Goal: Transaction & Acquisition: Purchase product/service

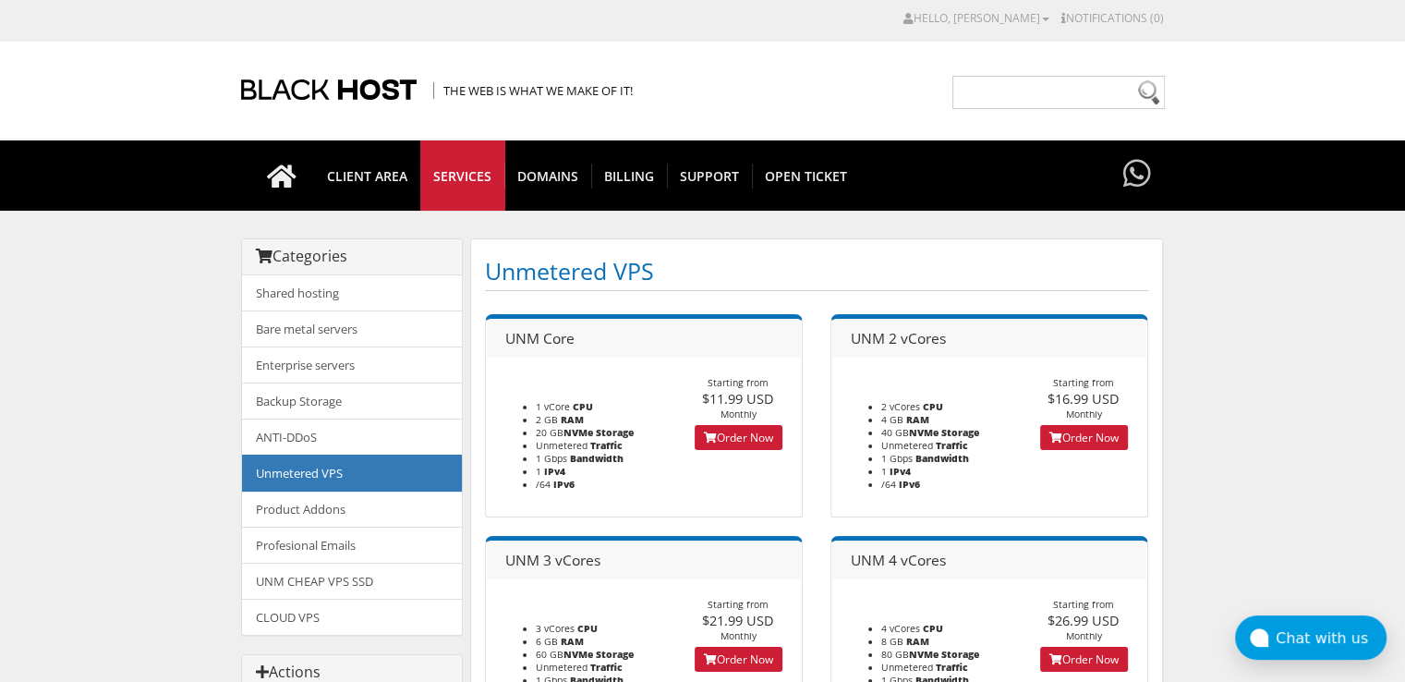
scroll to position [92, 0]
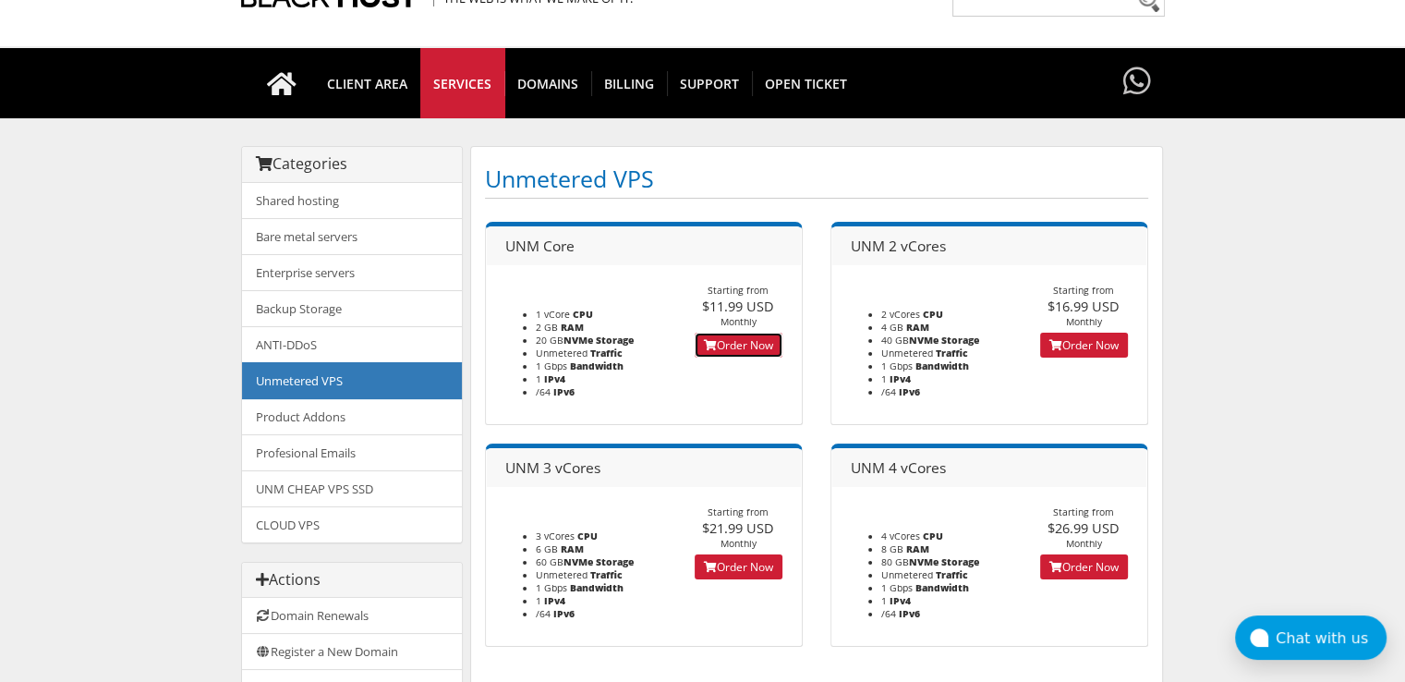
click at [720, 338] on link "Order Now" at bounding box center [738, 344] width 88 height 25
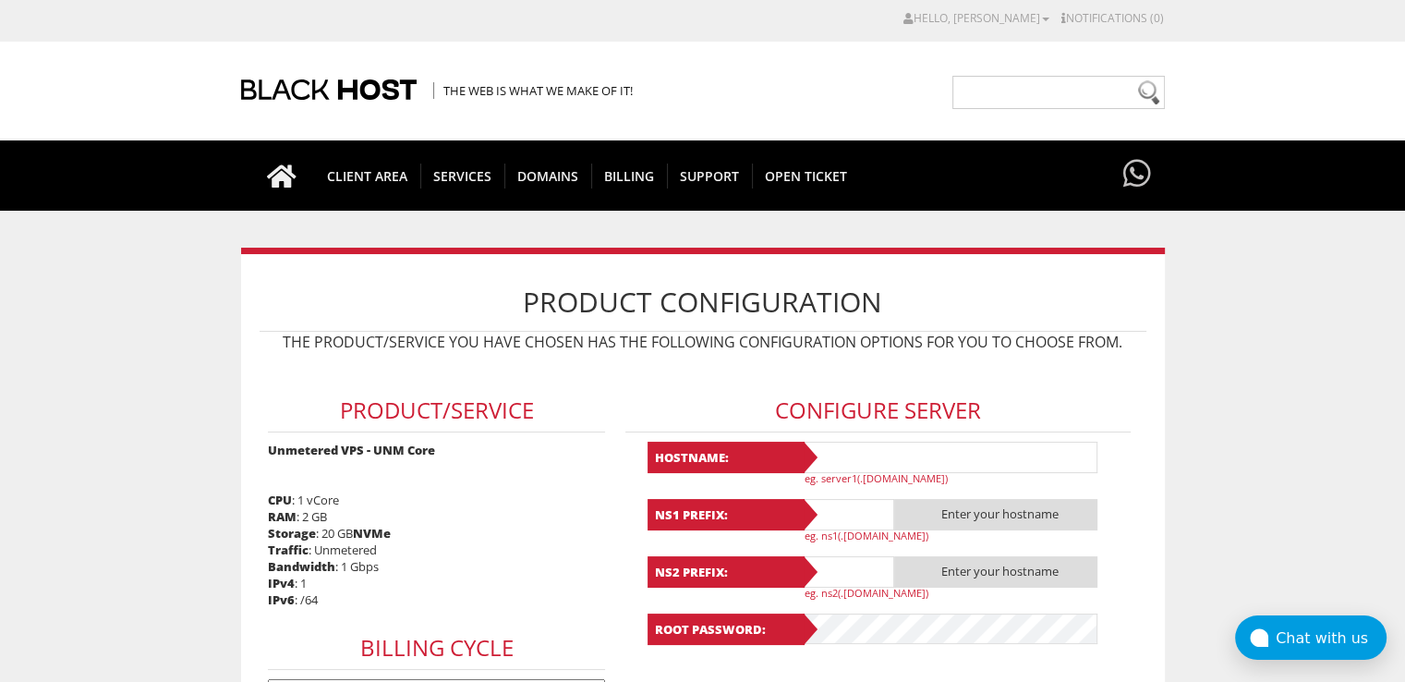
scroll to position [185, 0]
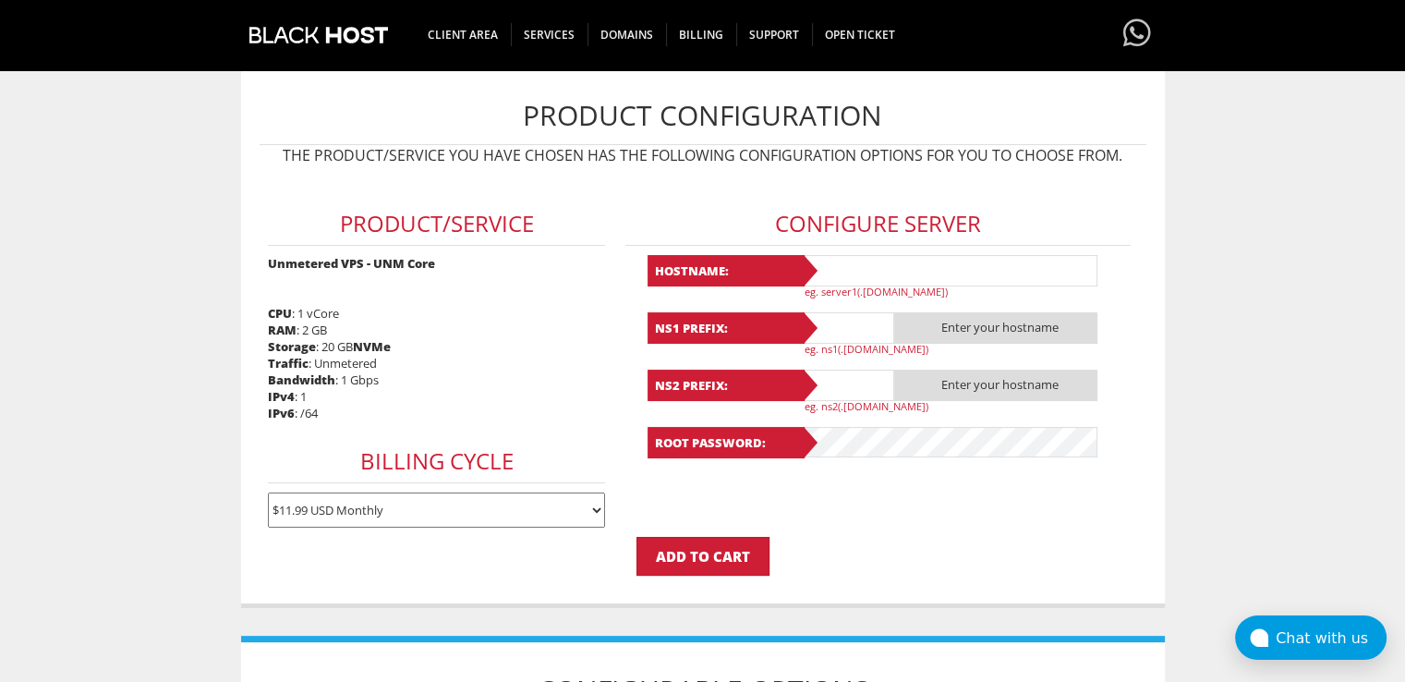
type input "lavandaaa88f@gmail.com"
click at [827, 260] on input "text" at bounding box center [950, 270] width 296 height 31
drag, startPoint x: 829, startPoint y: 270, endPoint x: 789, endPoint y: 278, distance: 41.5
click at [789, 278] on div "Hostname: A1 eg. server1(.yourdomain.com)" at bounding box center [878, 276] width 462 height 43
type input "A1"
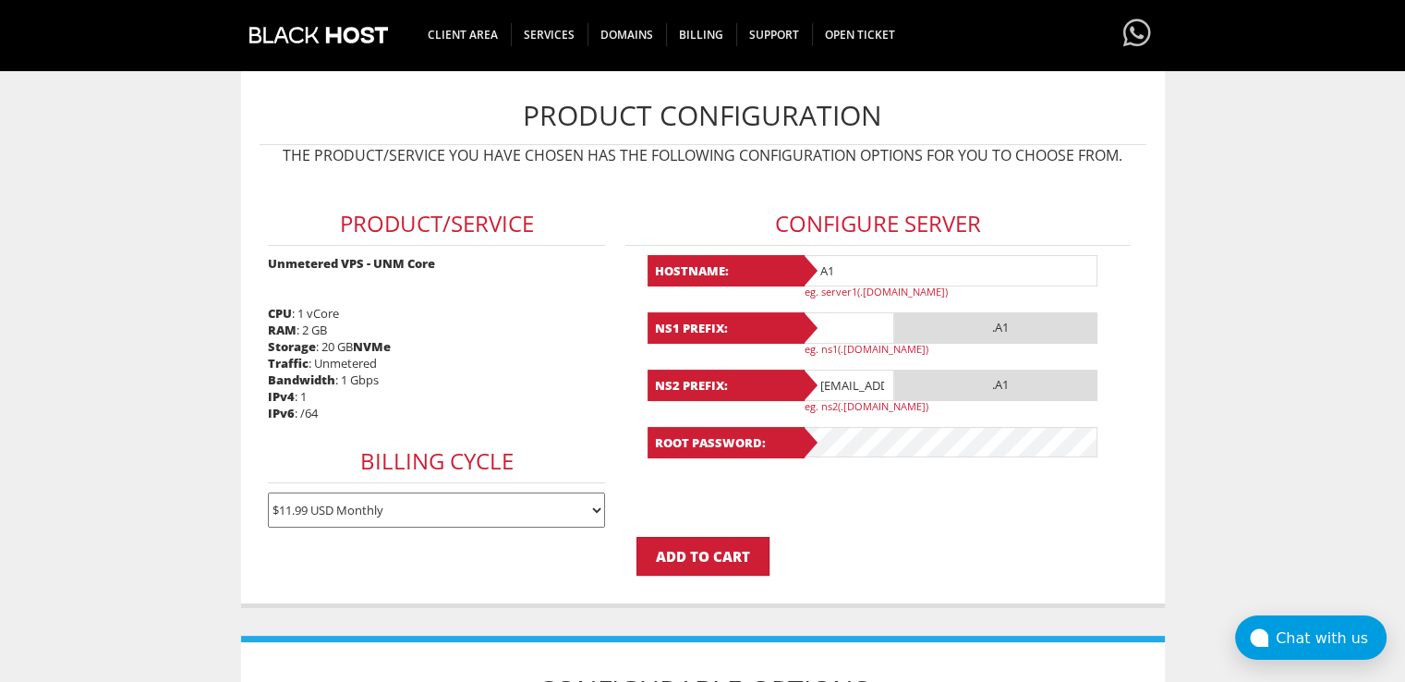
click at [822, 315] on input "text" at bounding box center [848, 327] width 92 height 31
paste input "A1"
type input "A1"
click at [841, 385] on input "lavandaaa88f@gmail.com" at bounding box center [848, 384] width 92 height 31
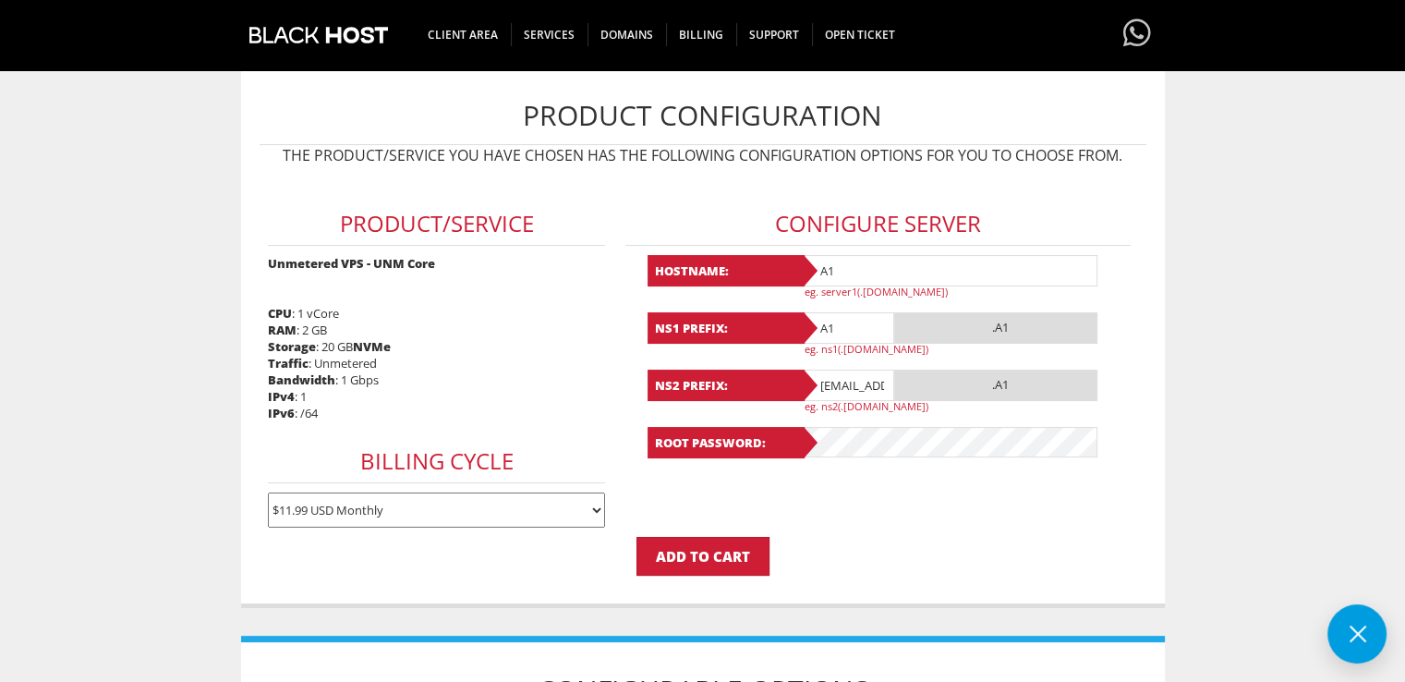
click at [841, 385] on input "lavandaaa88f@gmail.com" at bounding box center [848, 384] width 92 height 31
paste input "A1"
type input "A1"
click at [856, 481] on form "Product/Service Unmetered VPS - UNM Core CPU : 1 vCore RAM : 2 GB Storage : 20 …" at bounding box center [703, 375] width 887 height 401
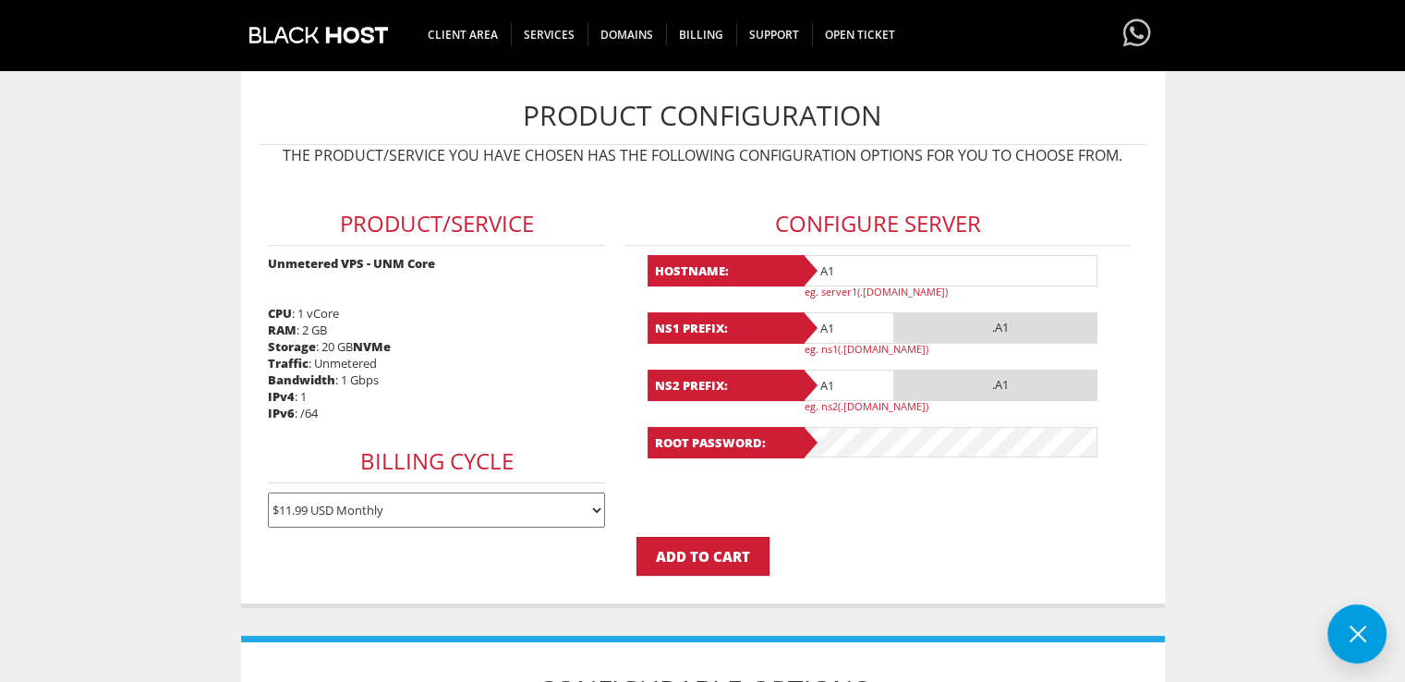
click at [820, 267] on input "A1" at bounding box center [950, 270] width 296 height 31
drag, startPoint x: 883, startPoint y: 263, endPoint x: 808, endPoint y: 273, distance: 75.5
click at [808, 273] on div "Hostname: klientA1 eg. server1(.yourdomain.com)" at bounding box center [878, 276] width 462 height 43
type input "klientA1"
drag, startPoint x: 851, startPoint y: 333, endPoint x: 794, endPoint y: 322, distance: 57.4
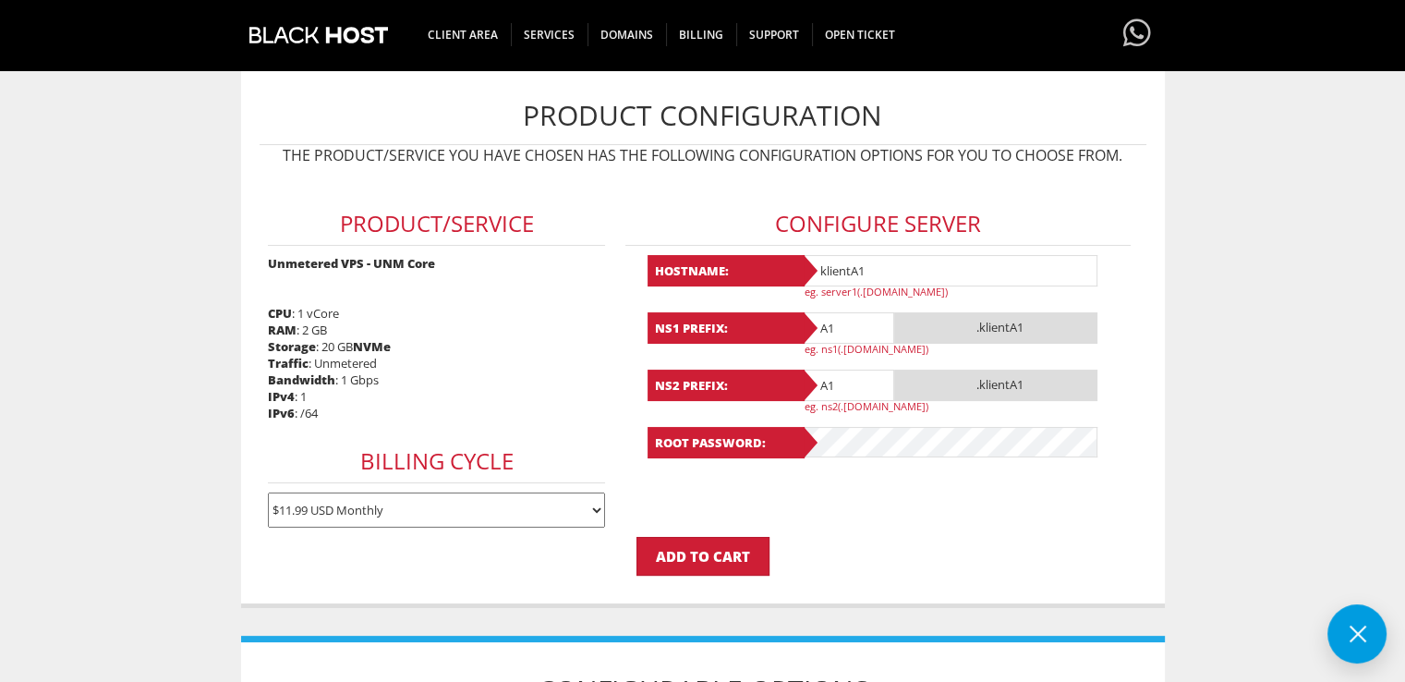
click at [794, 322] on div "NS1 Prefix: A1 .klientA1 eg. ns1(.yourdomain.com)" at bounding box center [878, 333] width 462 height 43
paste input "klient"
type input "klientA1"
drag, startPoint x: 802, startPoint y: 385, endPoint x: 791, endPoint y: 384, distance: 11.1
click at [791, 384] on div "NS2 Prefix: A1 .klientA1 eg. ns2(.yourdomain.com)" at bounding box center [878, 390] width 462 height 43
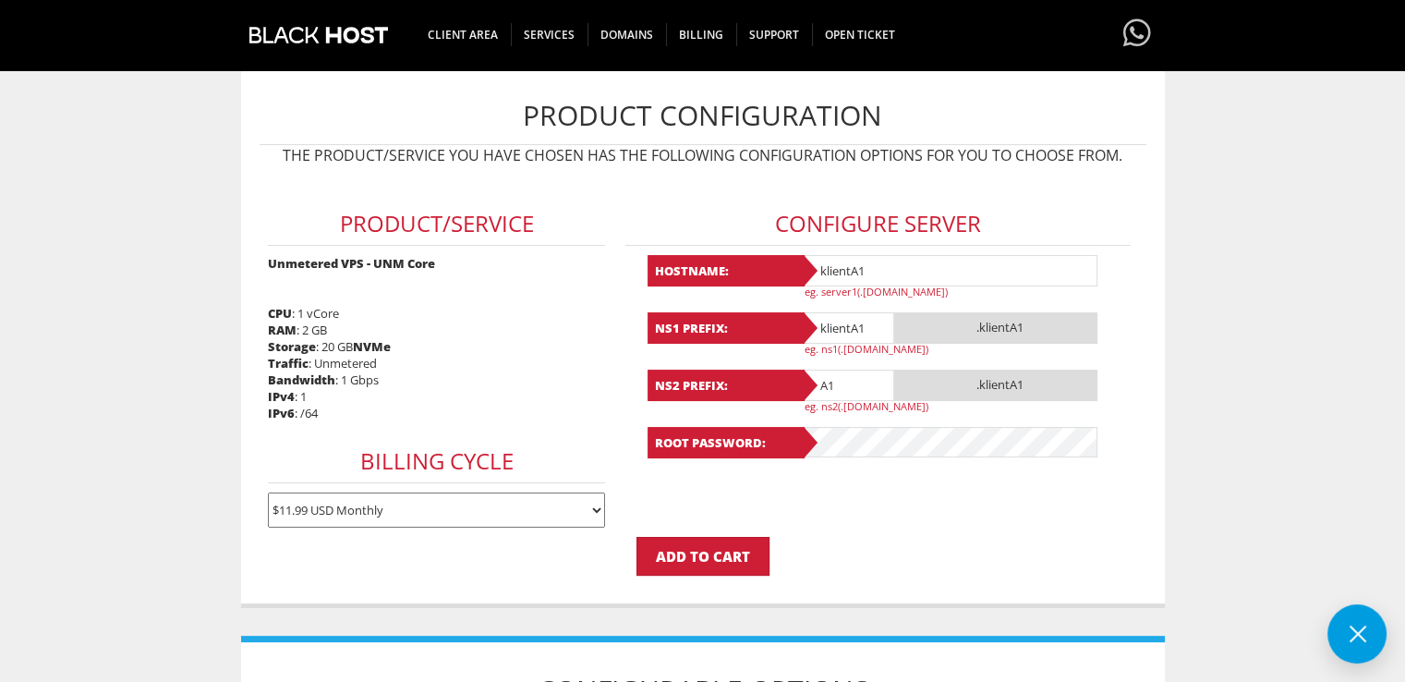
paste input "klient"
click at [864, 501] on form "Product/Service Unmetered VPS - UNM Core CPU : 1 vCore RAM : 2 GB Storage : 20 …" at bounding box center [703, 375] width 887 height 401
type input "A1"
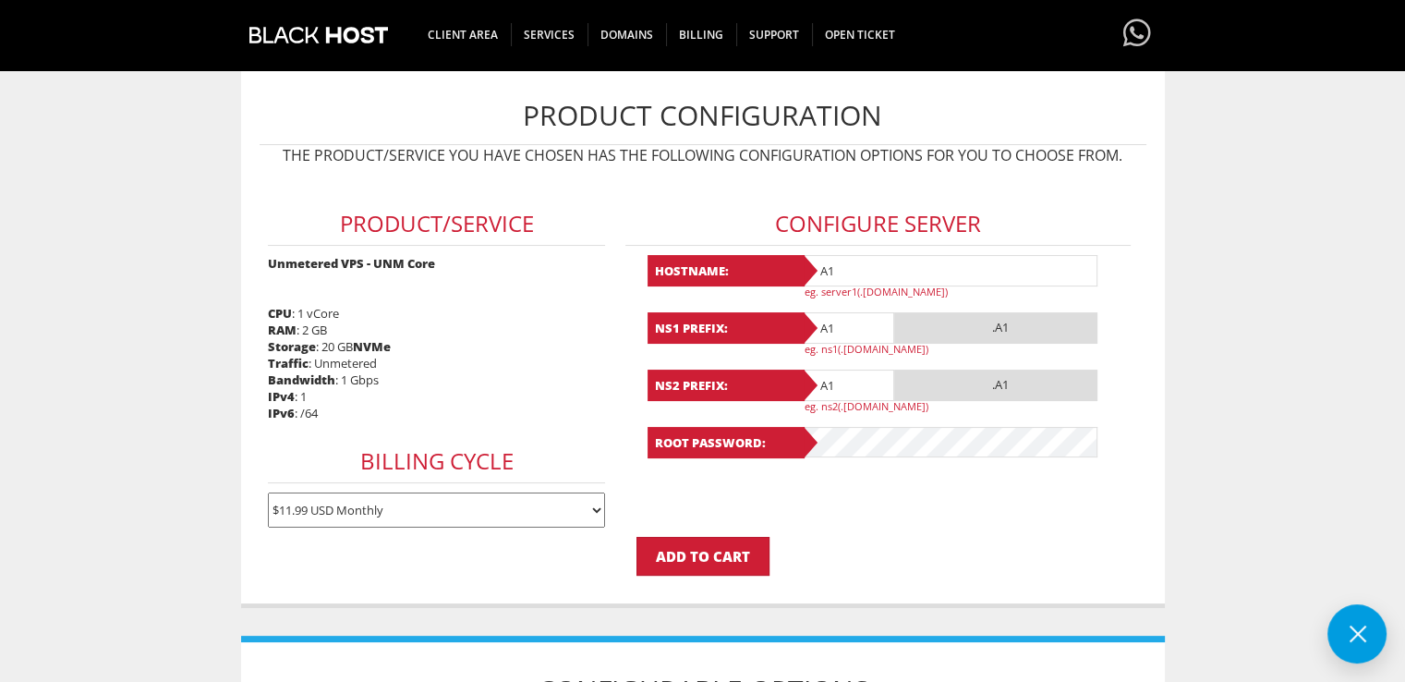
click at [876, 470] on form "Product/Service Unmetered VPS - UNM Core CPU : 1 vCore RAM : 2 GB Storage : 20 …" at bounding box center [703, 375] width 887 height 401
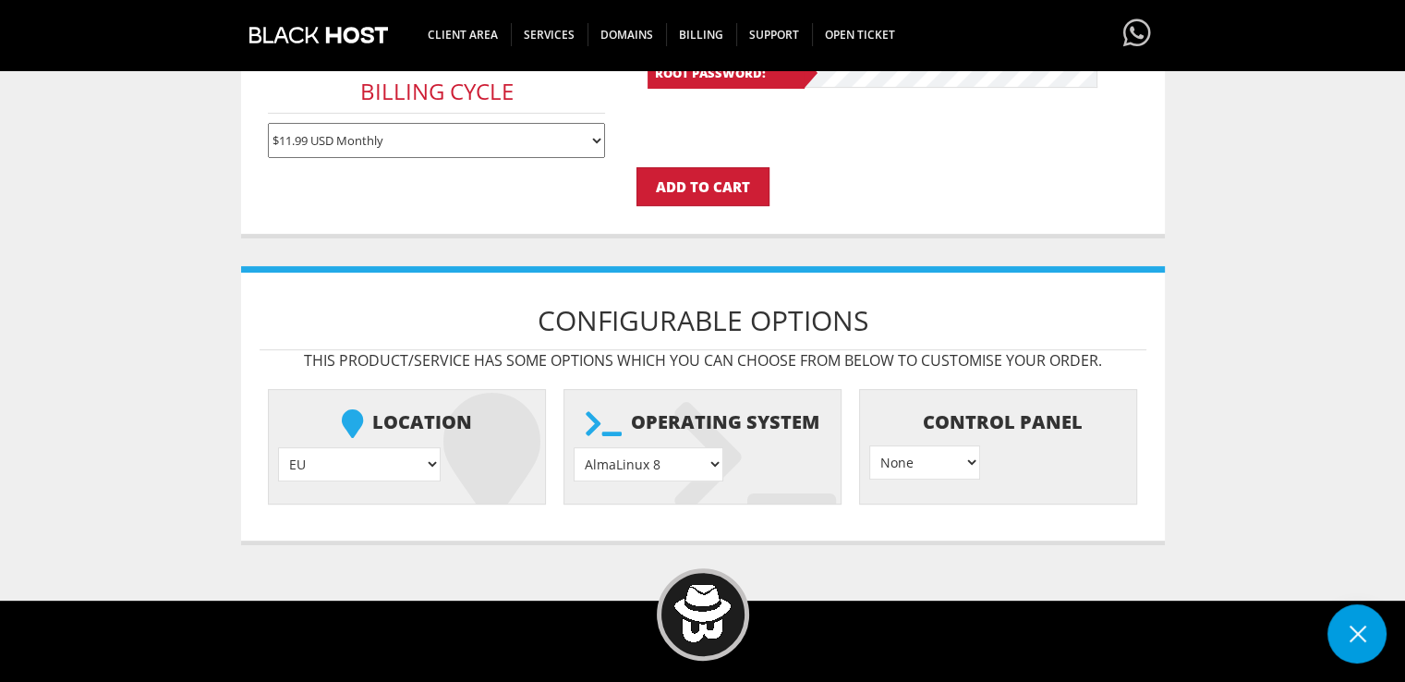
scroll to position [646, 0]
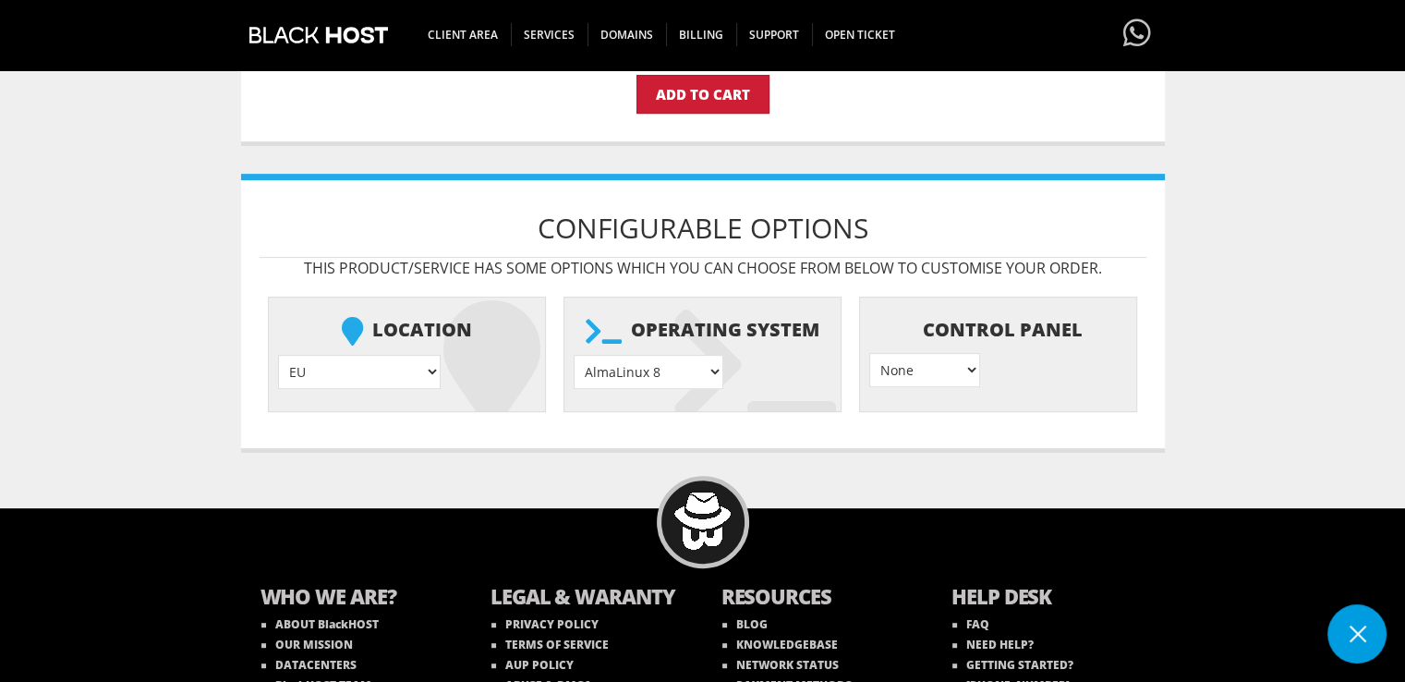
click at [644, 367] on select "AlmaLinux 8 } AlmaLinux 9 } AlmaLinux 10 } Rocky Linux 8 } Rocky Linux 9 } Cent…" at bounding box center [649, 372] width 150 height 34
select select "1208"
click at [574, 355] on select "AlmaLinux 8 } AlmaLinux 9 } AlmaLinux 10 } Rocky Linux 8 } Rocky Linux 9 } Cent…" at bounding box center [649, 372] width 150 height 34
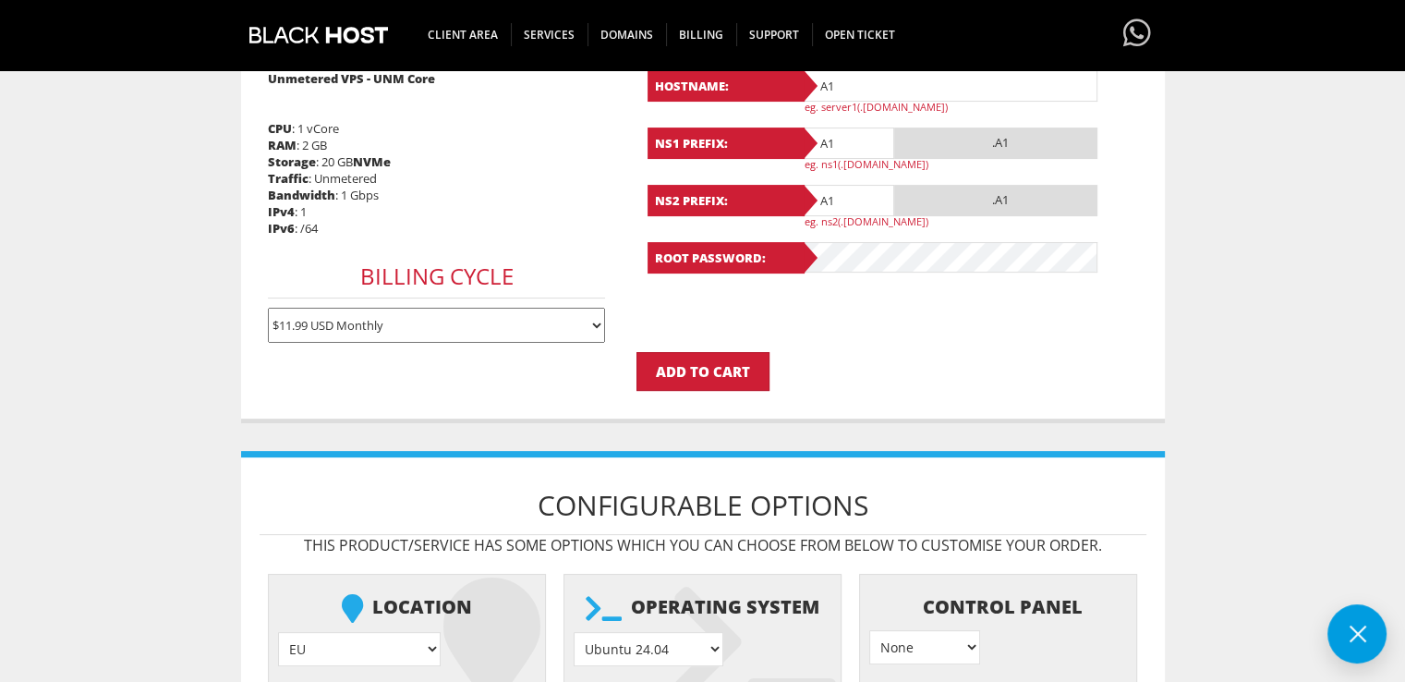
scroll to position [277, 0]
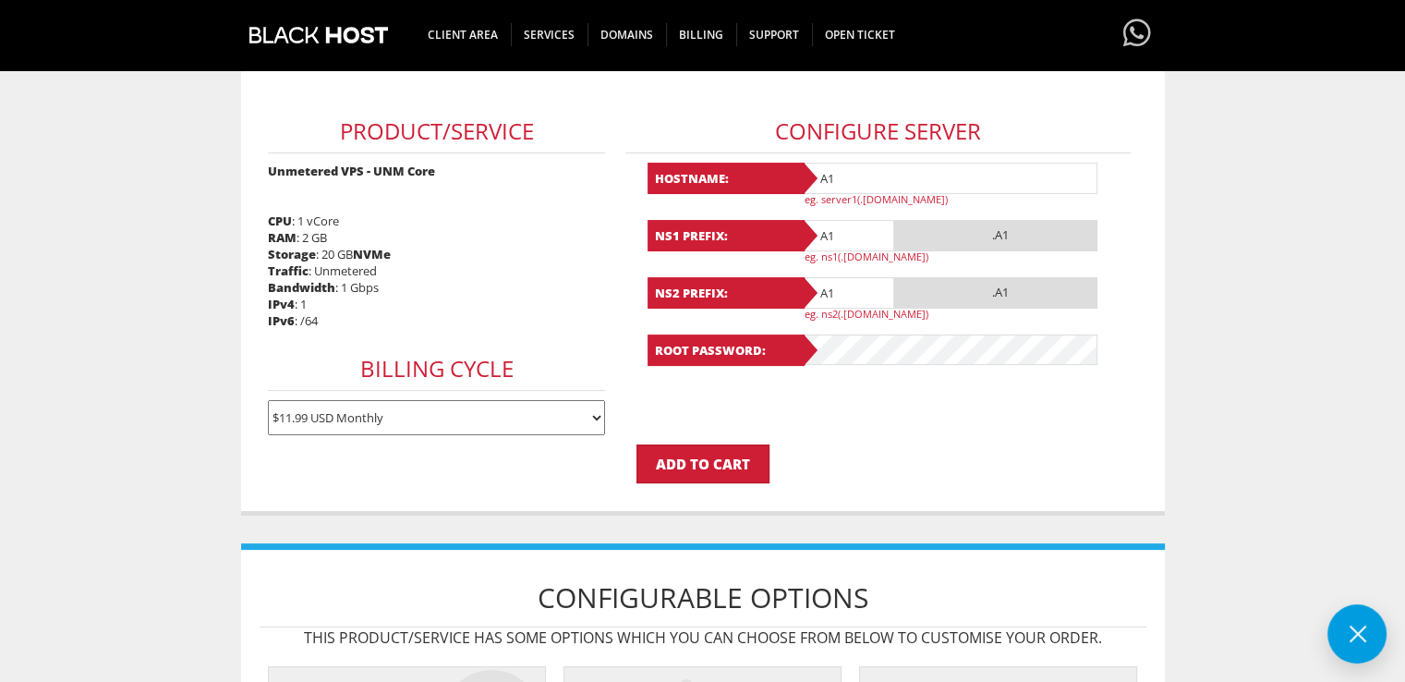
drag, startPoint x: 846, startPoint y: 175, endPoint x: 791, endPoint y: 175, distance: 54.5
click at [791, 175] on div "Hostname: A1 eg. server1(.yourdomain.com)" at bounding box center [878, 184] width 462 height 43
click at [687, 463] on input "Add to Cart" at bounding box center [702, 463] width 133 height 39
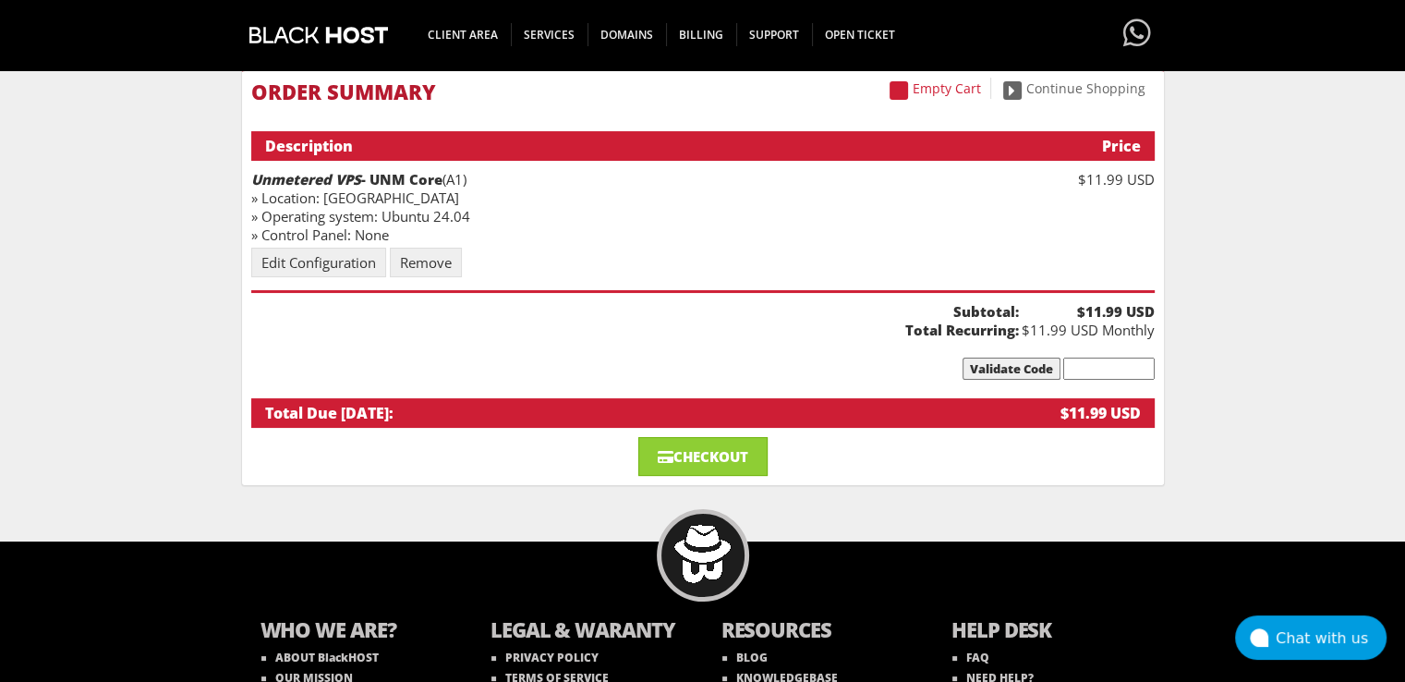
scroll to position [277, 0]
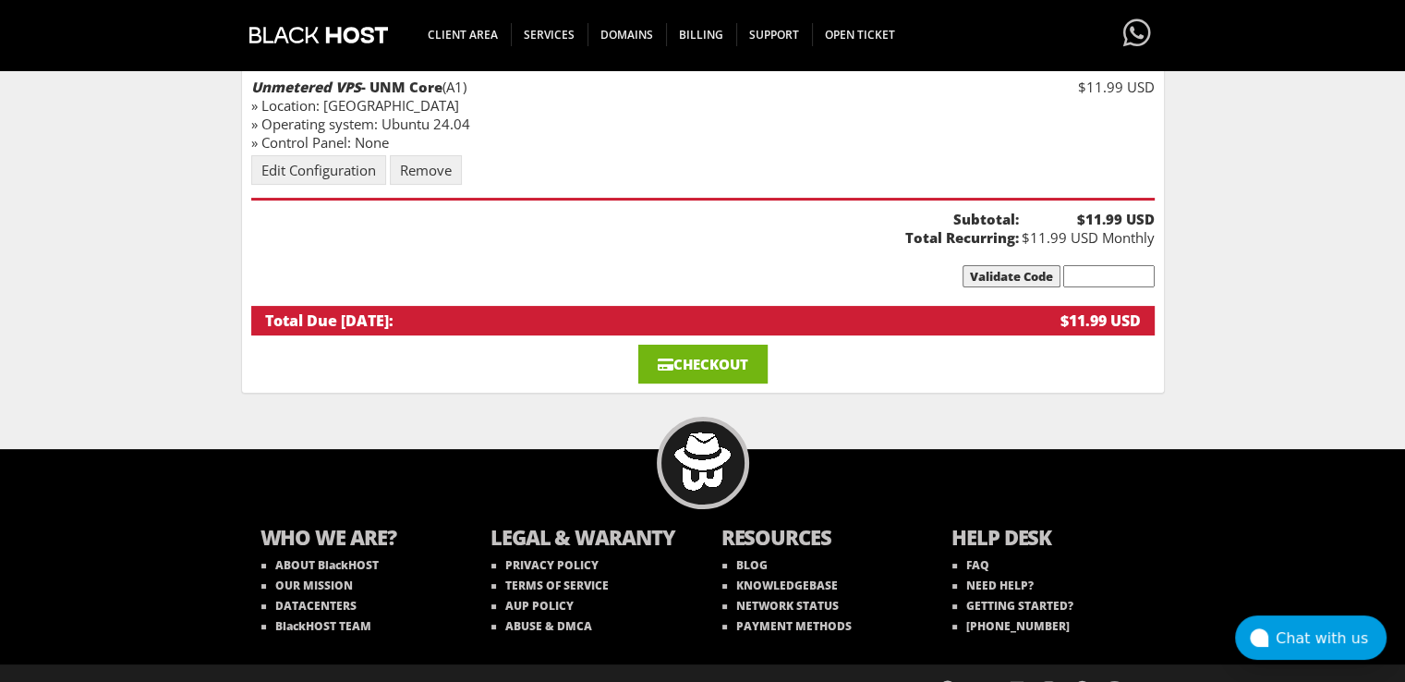
click at [699, 361] on link "Checkout" at bounding box center [702, 363] width 129 height 39
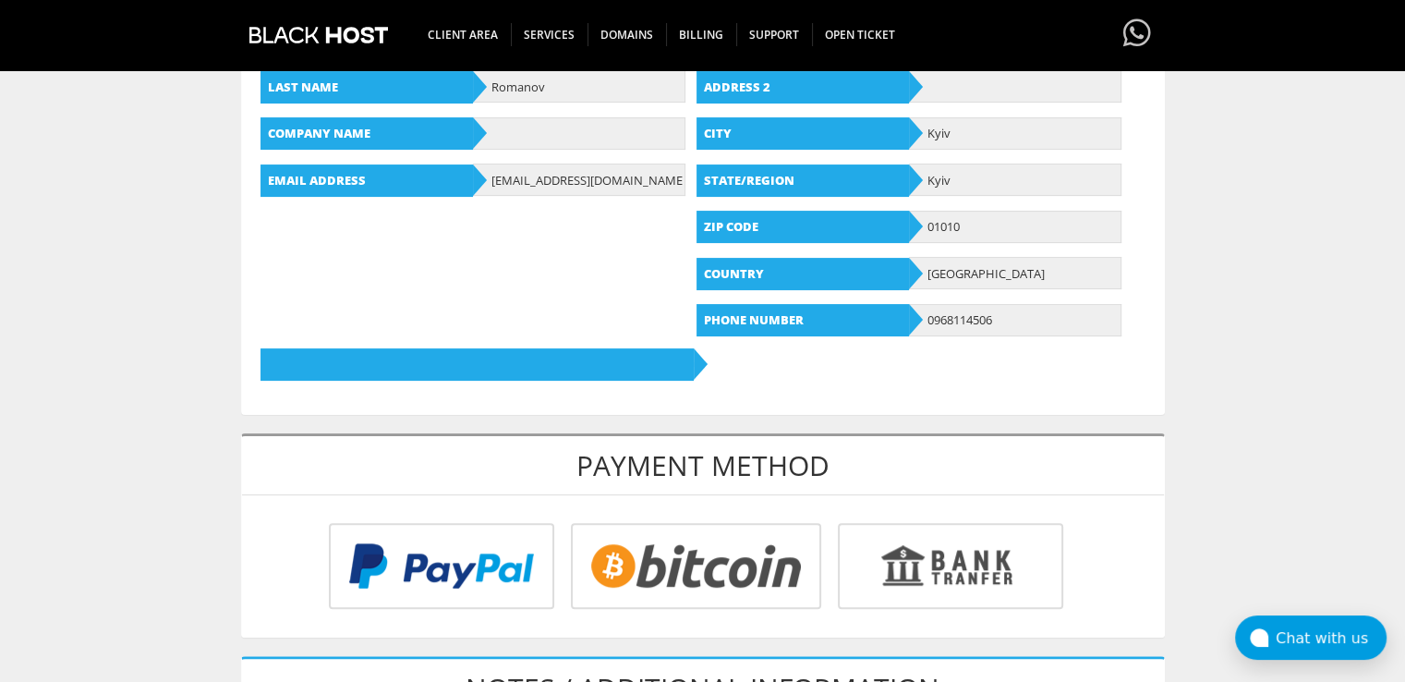
scroll to position [646, 0]
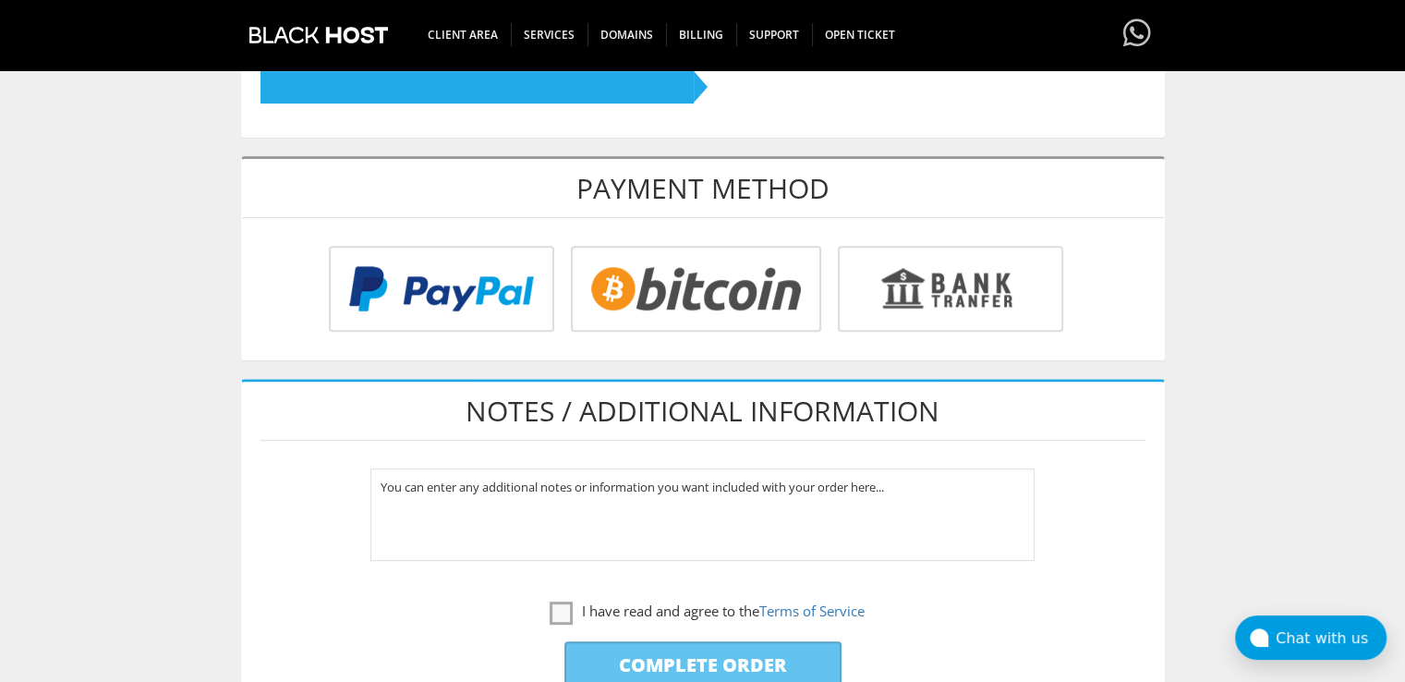
type input "lavandaaa88f@gmail.com"
click at [728, 304] on input "radio" at bounding box center [693, 292] width 250 height 86
radio input "true"
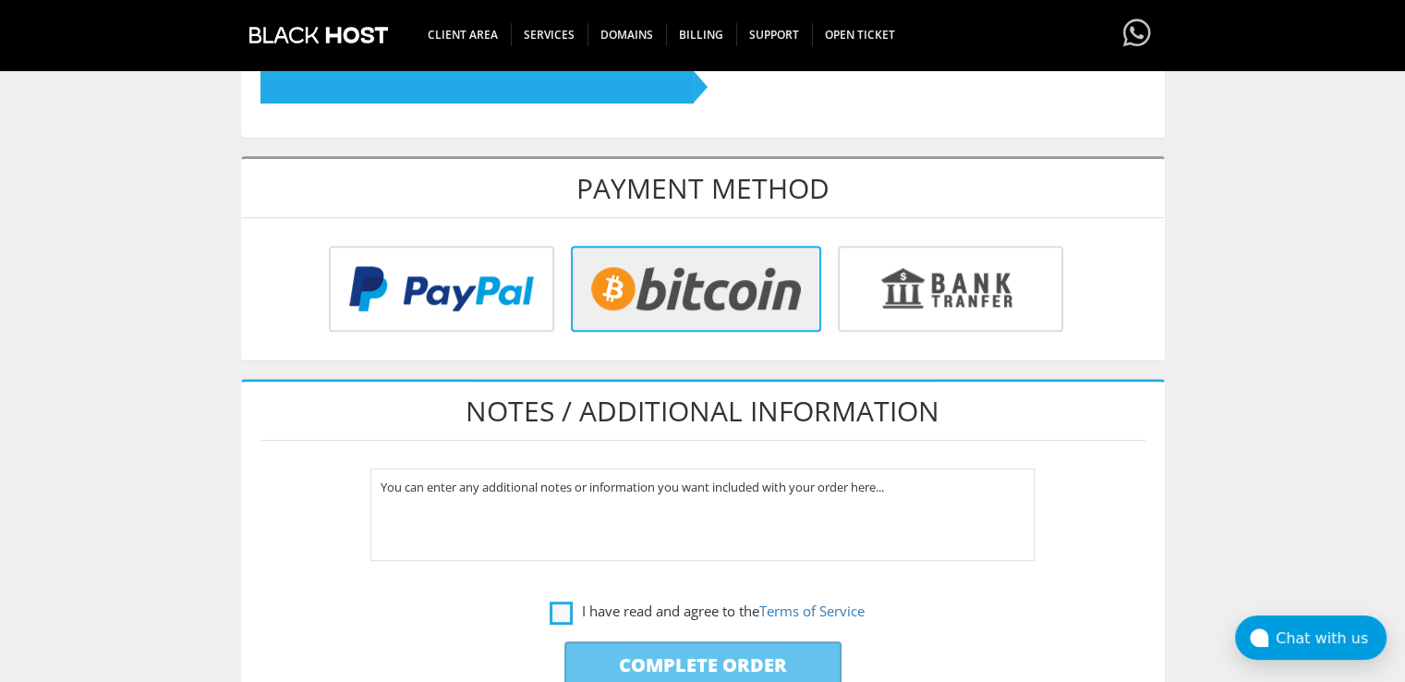
click at [563, 612] on label "I have read and agree to the Terms of Service" at bounding box center [707, 610] width 315 height 23
checkbox input "true"
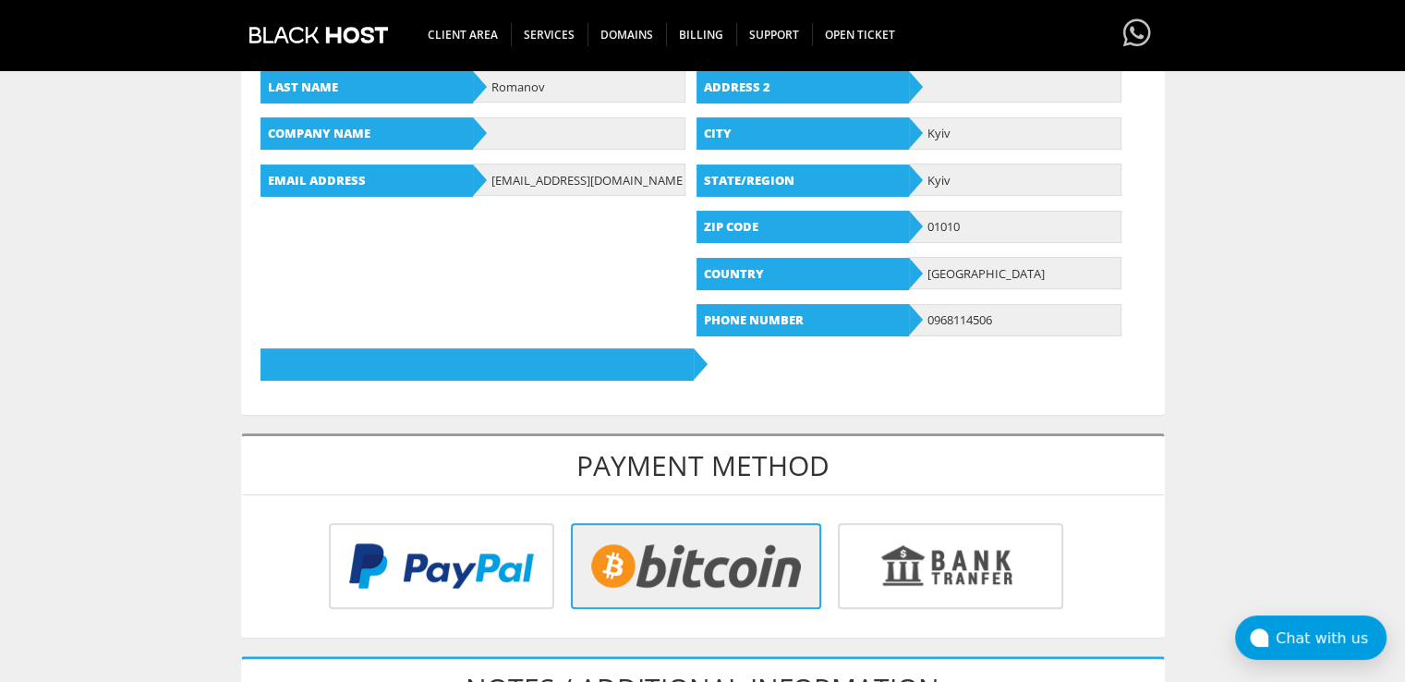
scroll to position [831, 0]
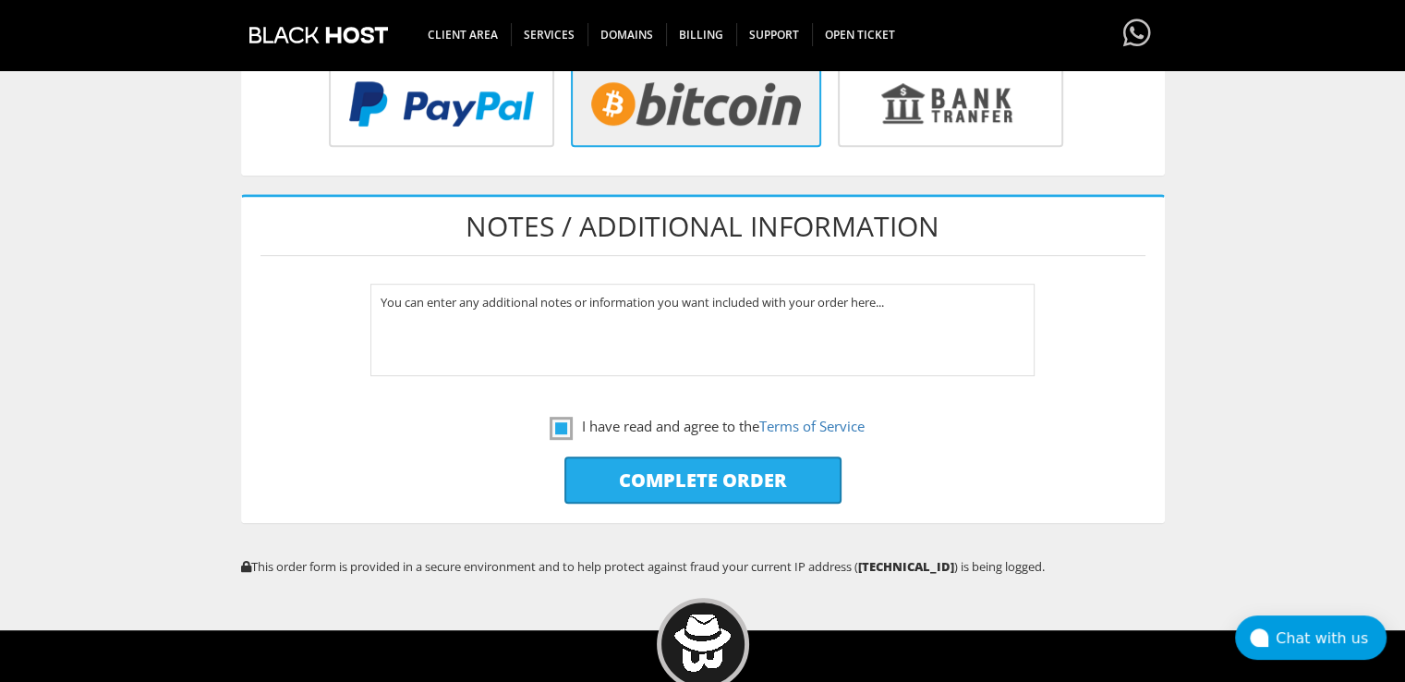
click at [665, 477] on input "Complete Order" at bounding box center [702, 479] width 277 height 47
type input "Please Wait..."
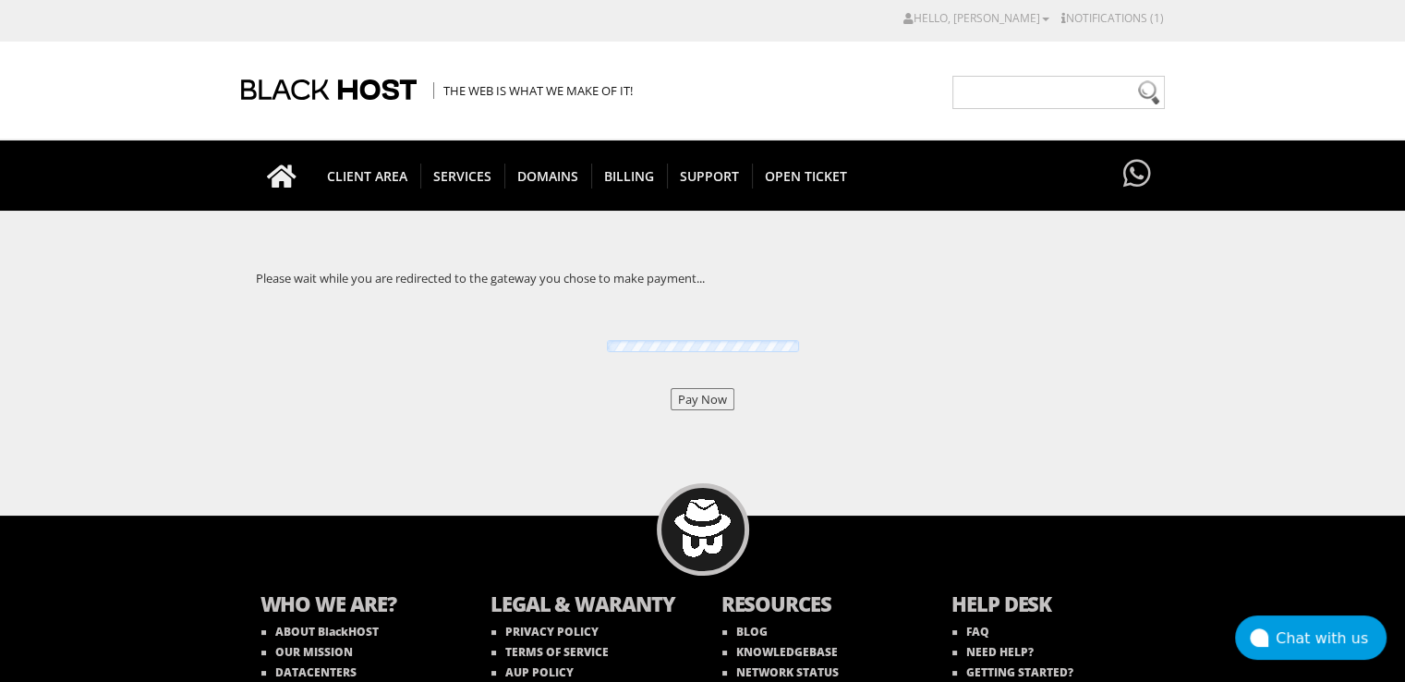
click at [685, 408] on div "Please wait while you are redirected to the gateway you chose to make payment..…" at bounding box center [703, 349] width 924 height 222
click at [686, 404] on input "Pay Now" at bounding box center [702, 399] width 64 height 22
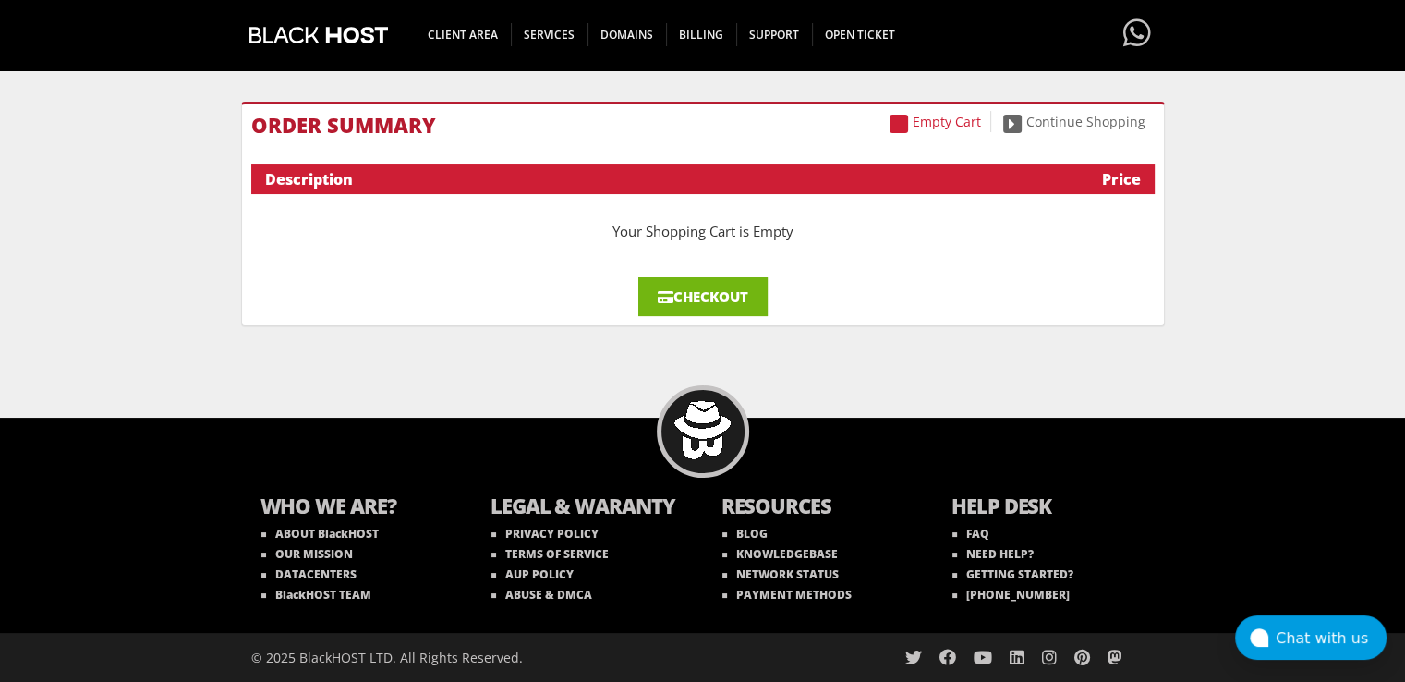
click at [707, 296] on link "Checkout" at bounding box center [702, 296] width 129 height 39
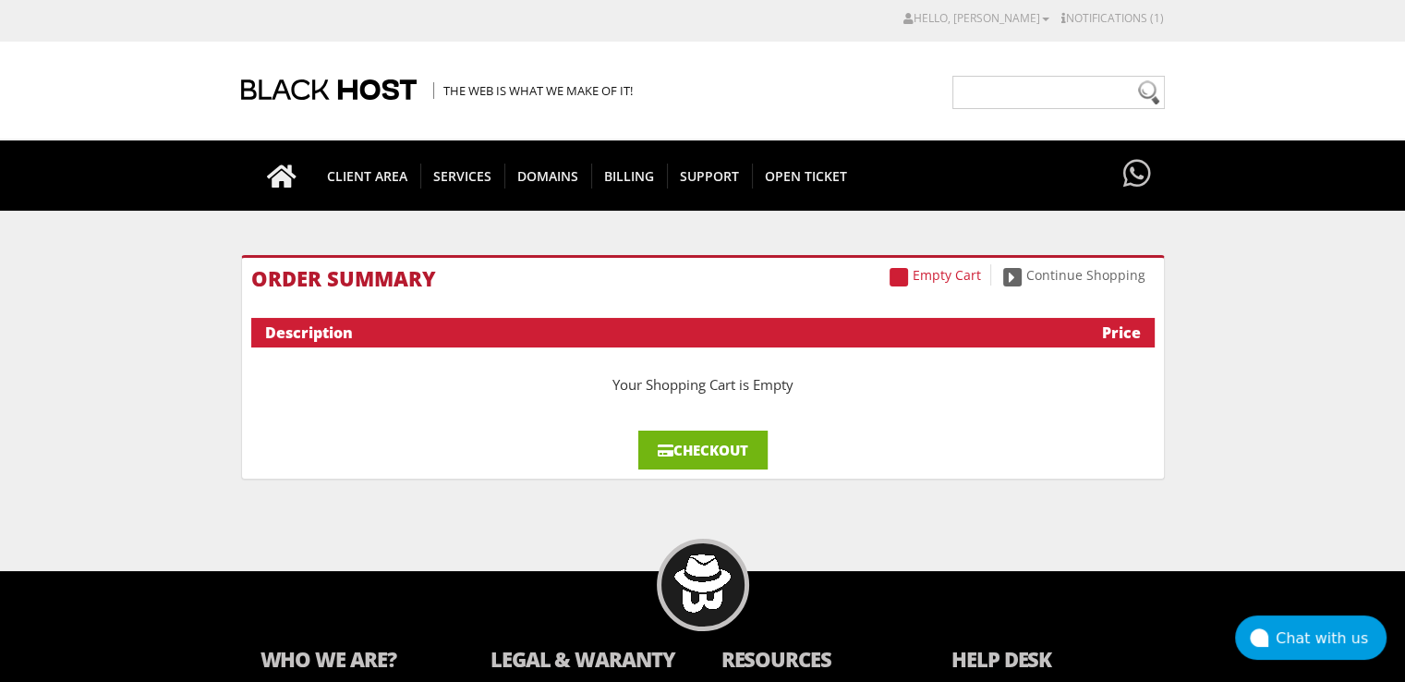
click at [720, 455] on link "Checkout" at bounding box center [702, 449] width 129 height 39
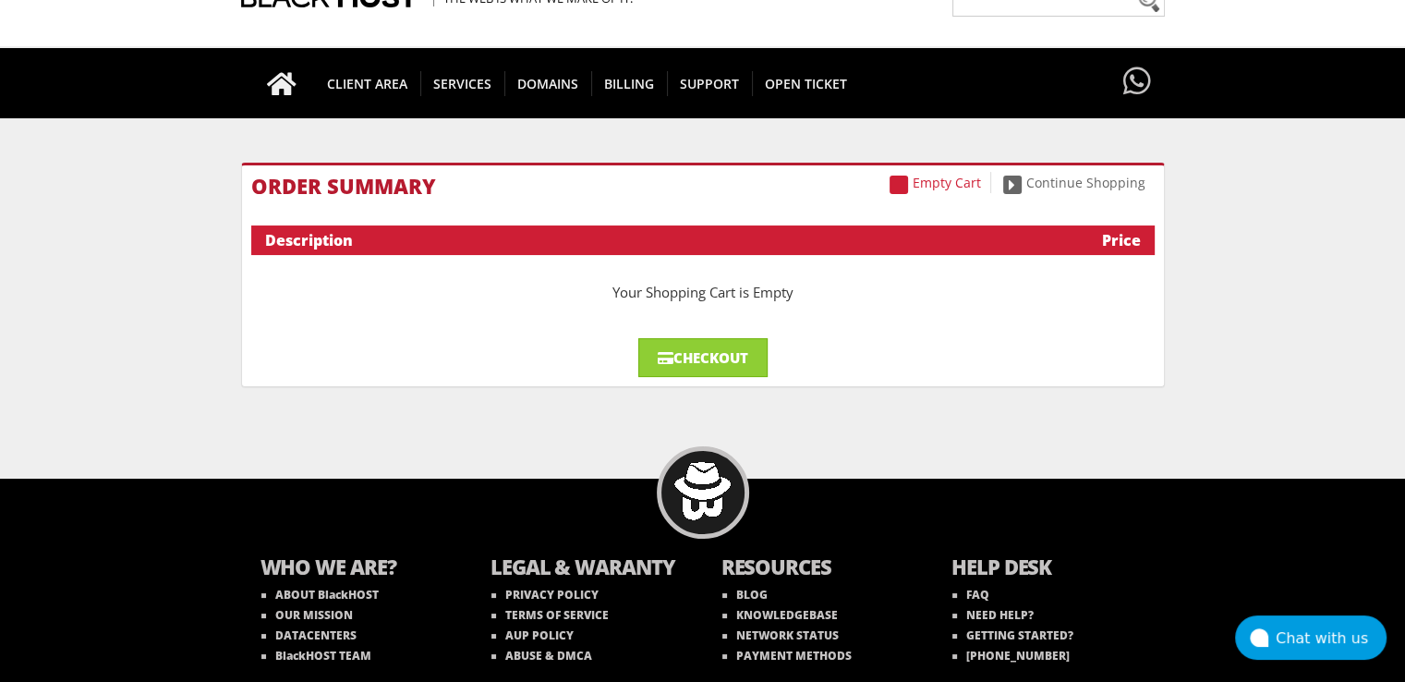
scroll to position [151, 0]
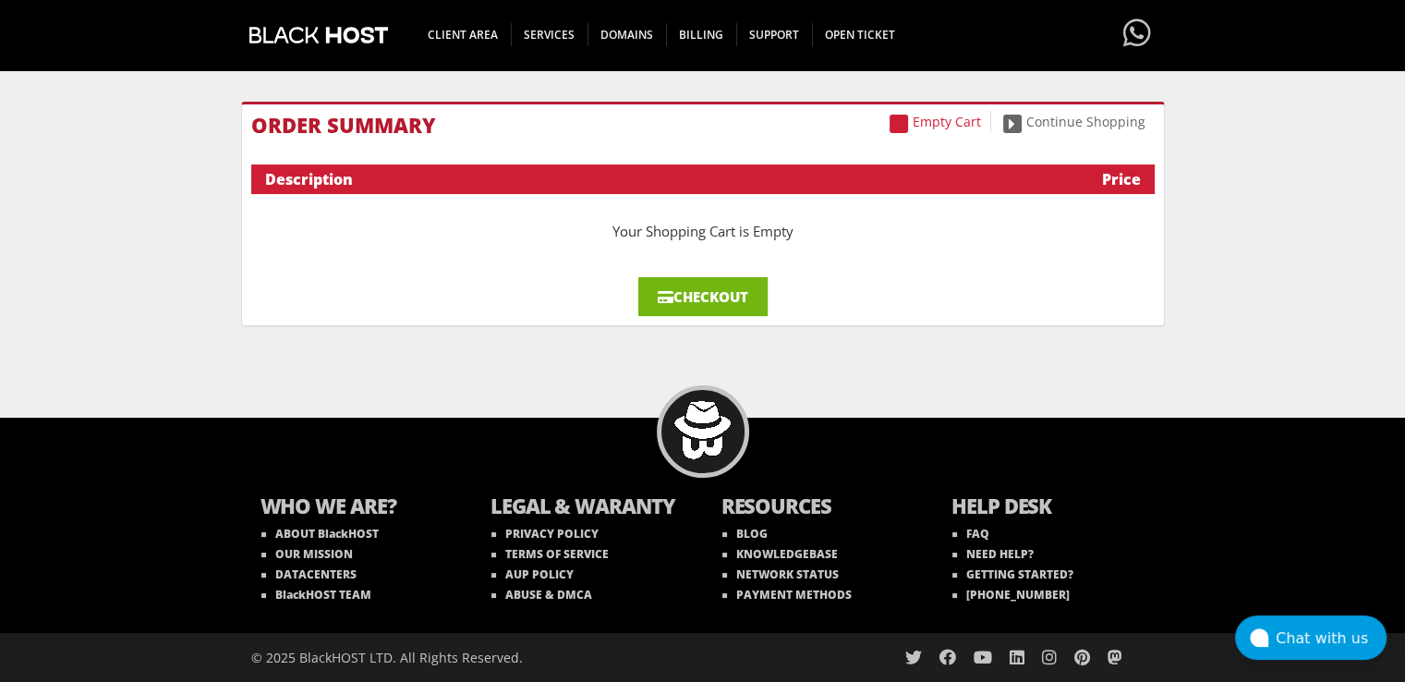
click at [697, 285] on link "Checkout" at bounding box center [702, 296] width 129 height 39
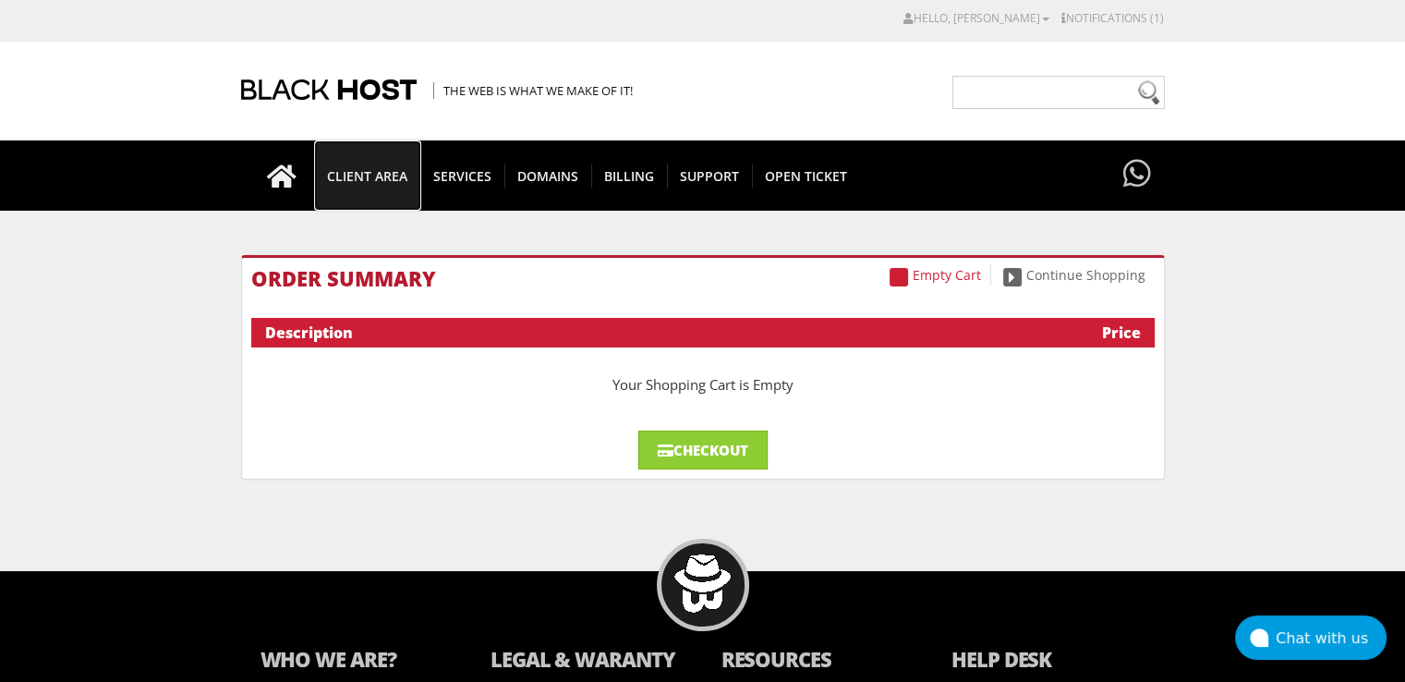
click at [380, 178] on span "CLIENT AREA" at bounding box center [367, 175] width 106 height 25
